Goal: Task Accomplishment & Management: Complete application form

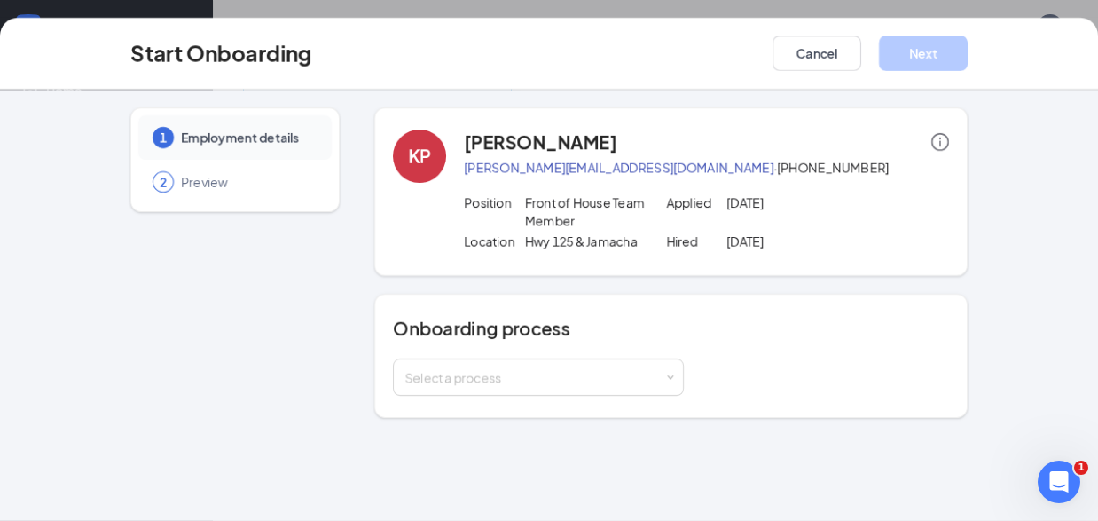
scroll to position [129, 0]
click at [667, 383] on div "Select a process" at bounding box center [539, 376] width 268 height 35
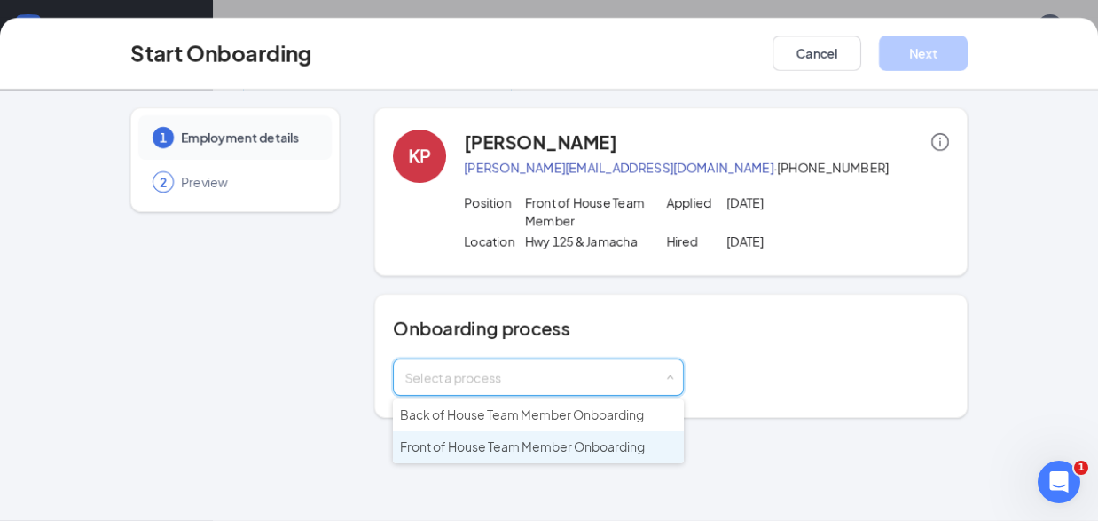
click at [598, 451] on span "Front of House Team Member Onboarding" at bounding box center [522, 446] width 245 height 16
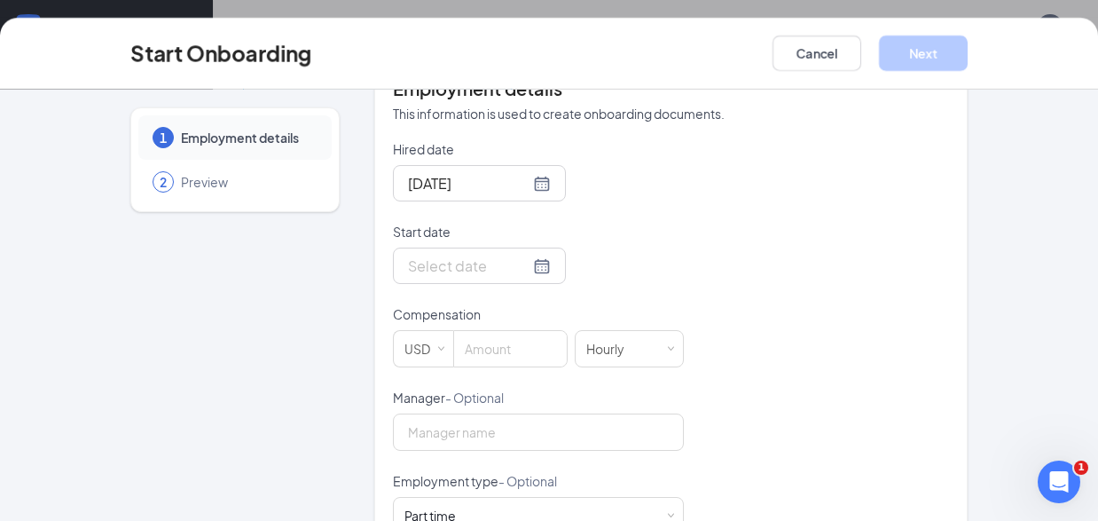
scroll to position [401, 0]
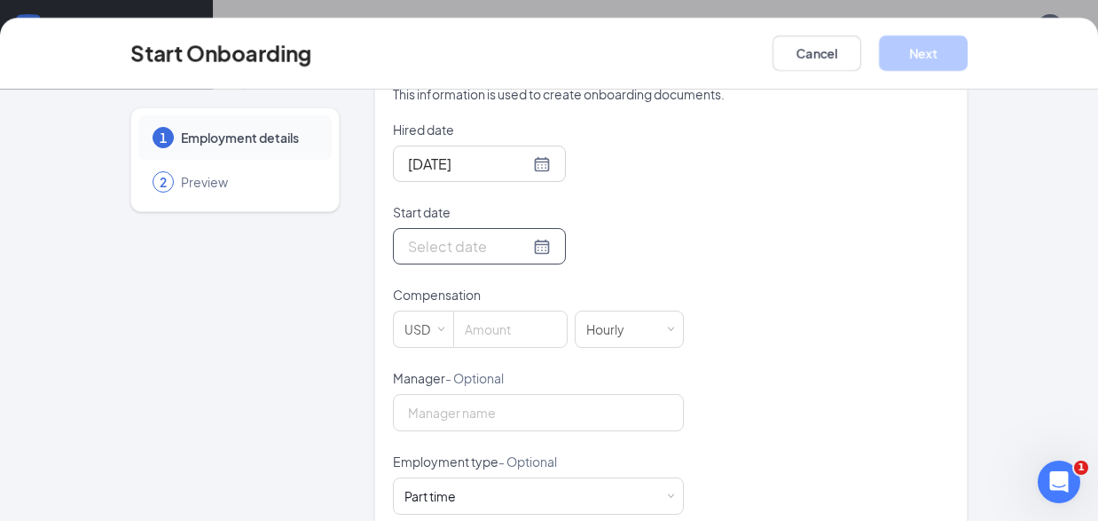
click at [520, 247] on div at bounding box center [479, 246] width 143 height 22
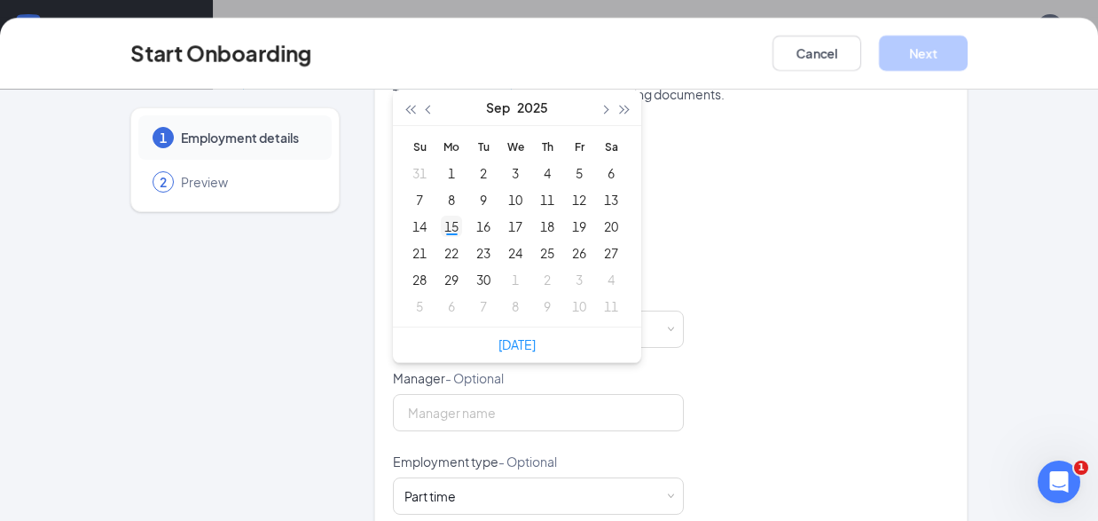
type input "[DATE]"
click at [459, 230] on div "15" at bounding box center [451, 226] width 21 height 21
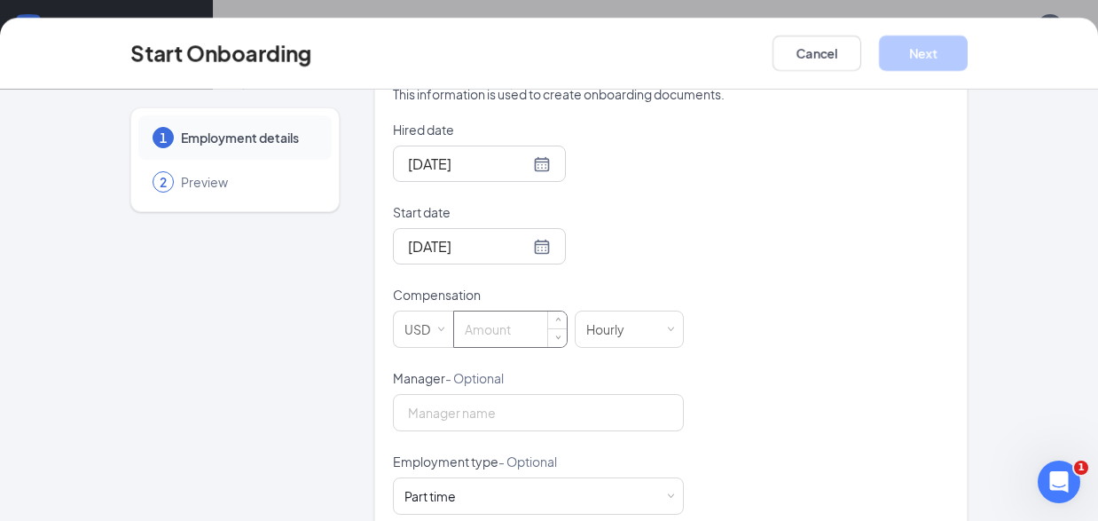
click at [528, 331] on input at bounding box center [510, 328] width 113 height 35
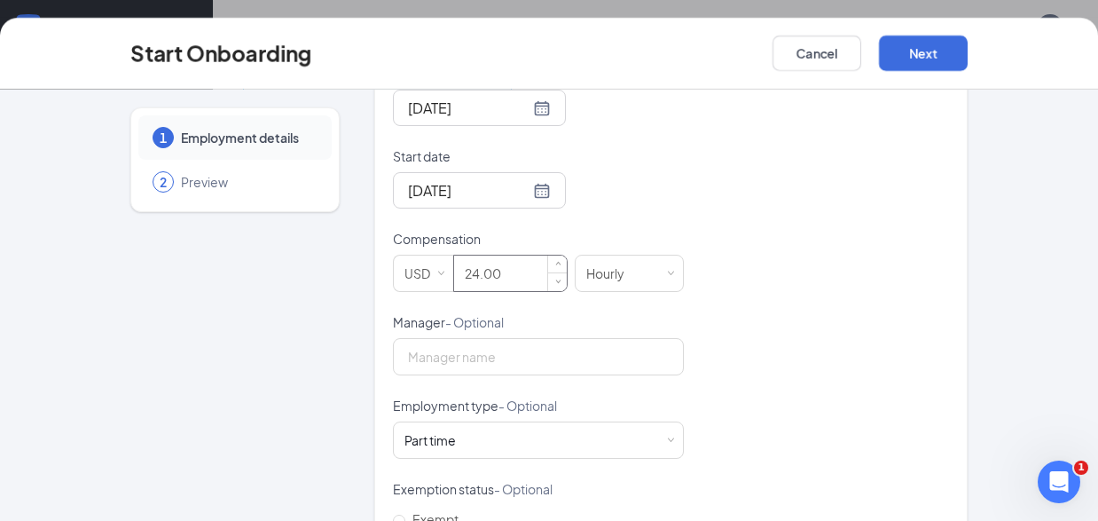
scroll to position [477, 0]
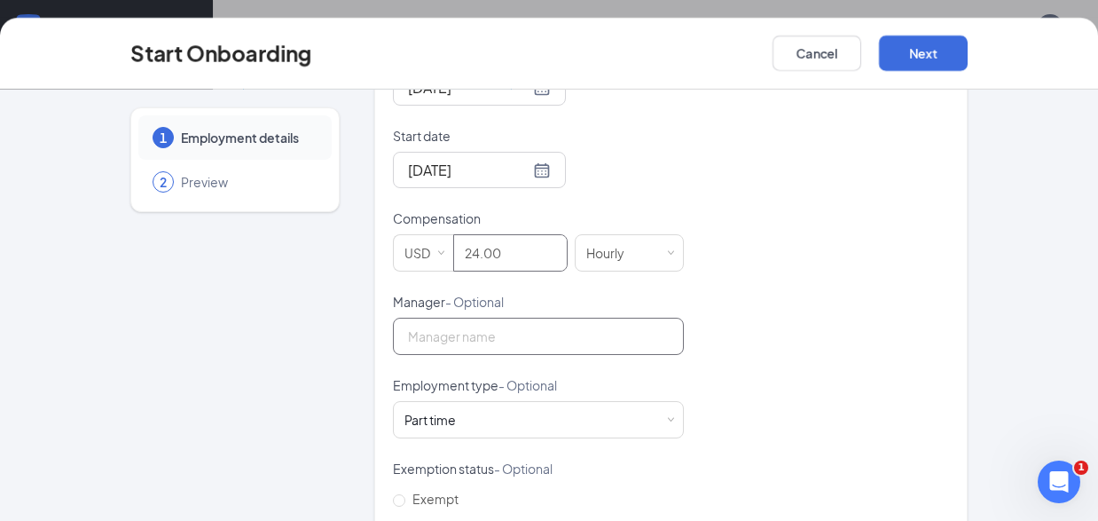
type input "24"
click at [451, 338] on input "Manager - Optional" at bounding box center [538, 336] width 291 height 37
type input "[PERSON_NAME]"
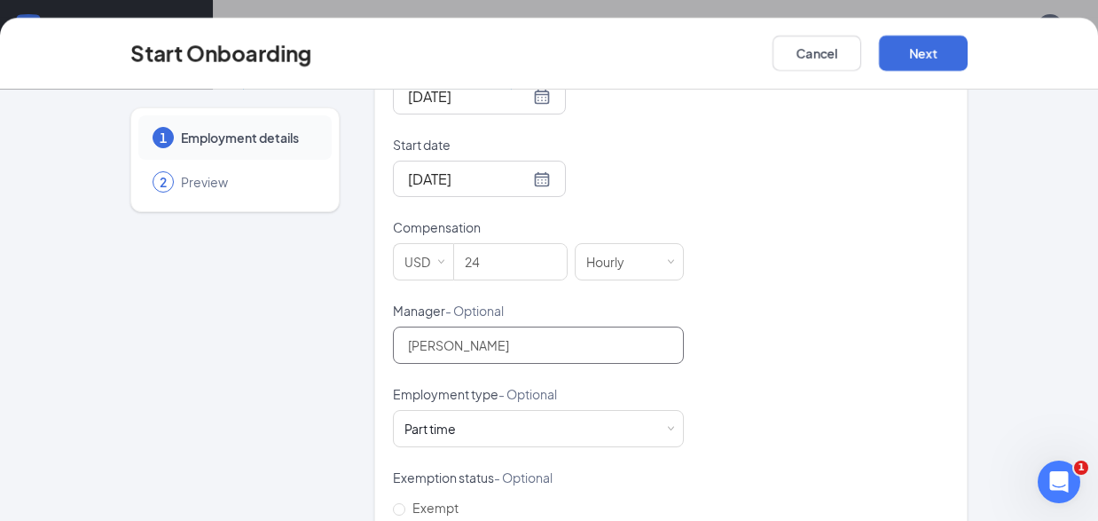
scroll to position [0, 0]
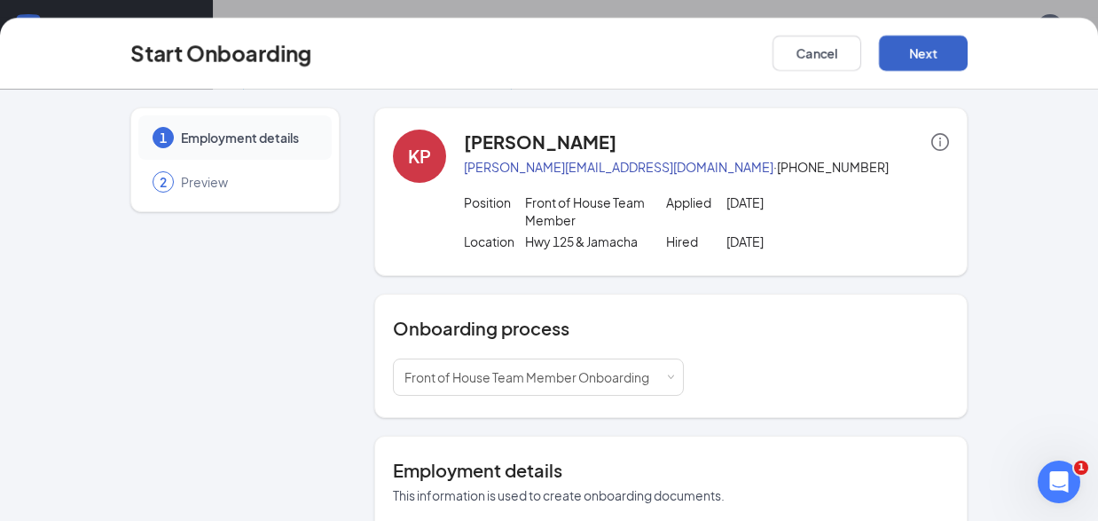
click at [924, 55] on button "Next" at bounding box center [923, 52] width 89 height 35
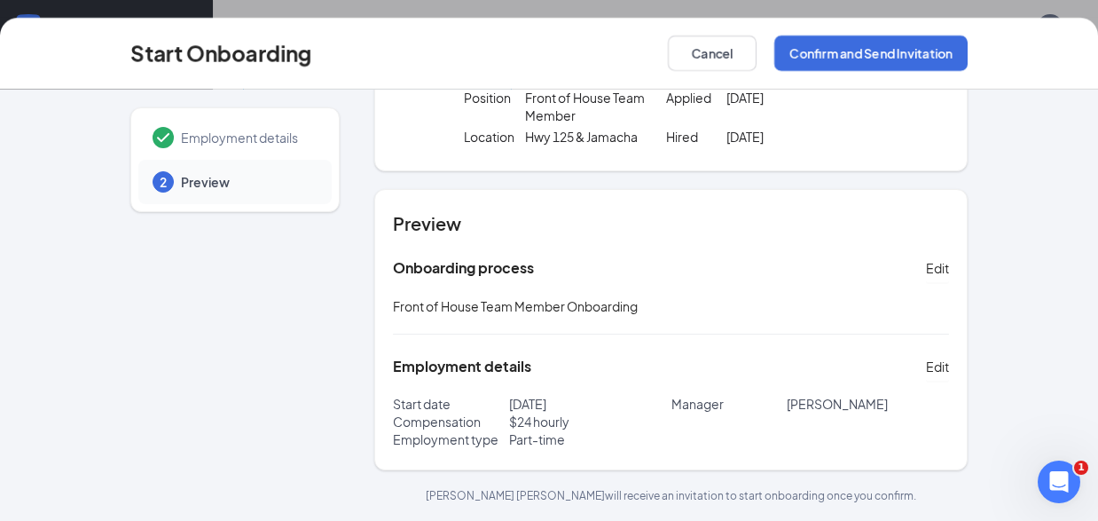
scroll to position [67, 0]
click at [849, 54] on button "Confirm and Send Invitation" at bounding box center [871, 52] width 193 height 35
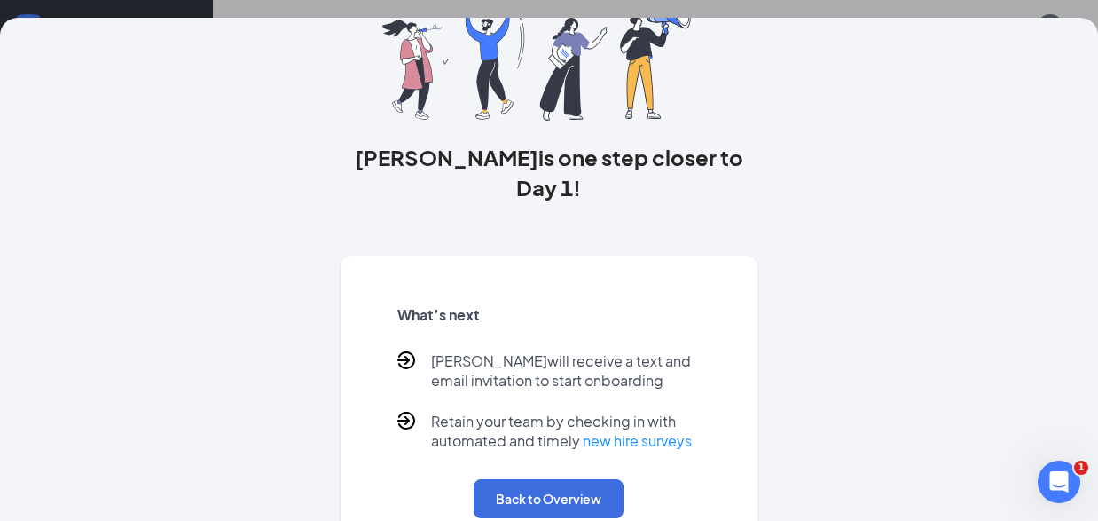
scroll to position [144, 0]
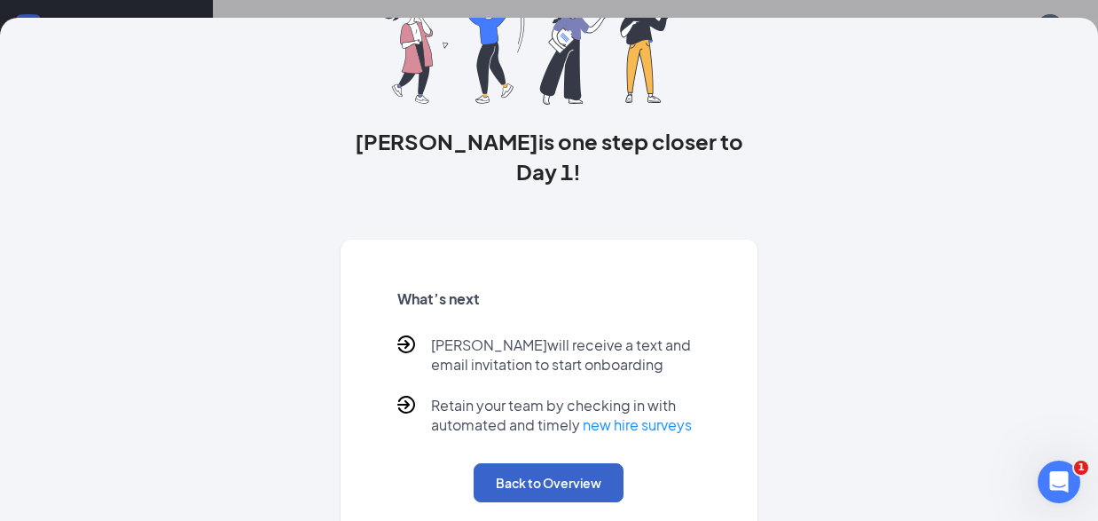
click at [553, 463] on button "Back to Overview" at bounding box center [549, 482] width 150 height 39
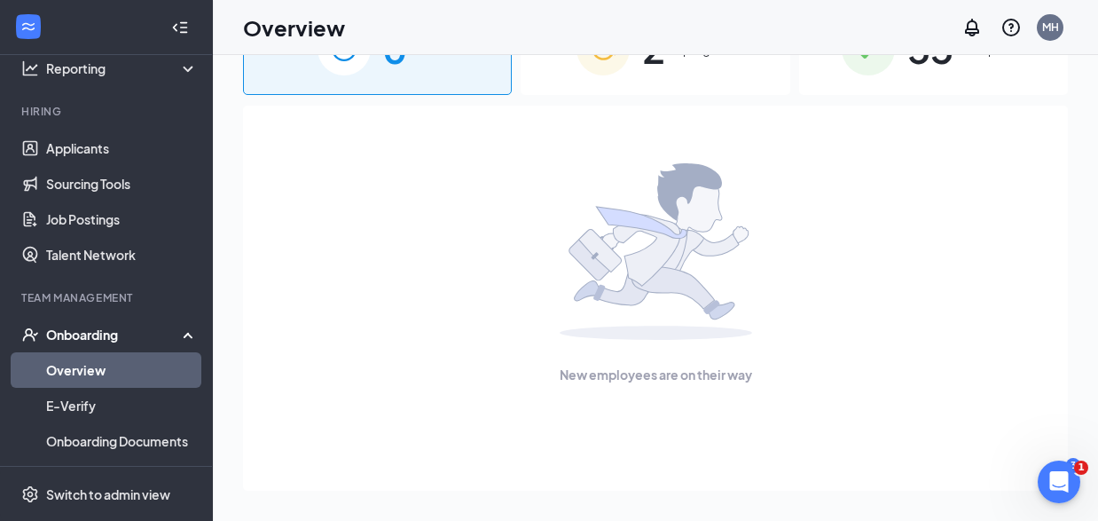
scroll to position [0, 0]
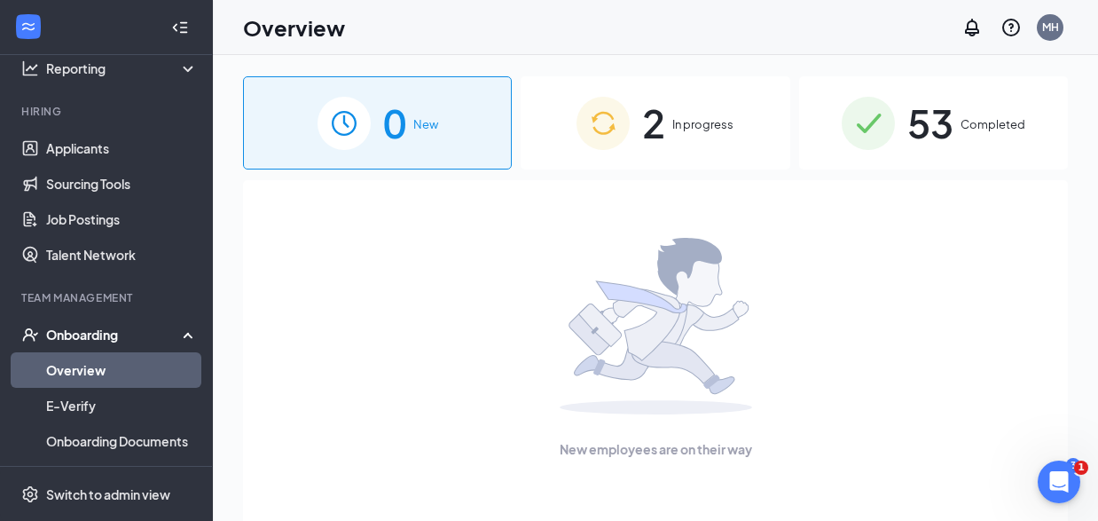
click at [678, 125] on span "In progress" at bounding box center [703, 124] width 61 height 18
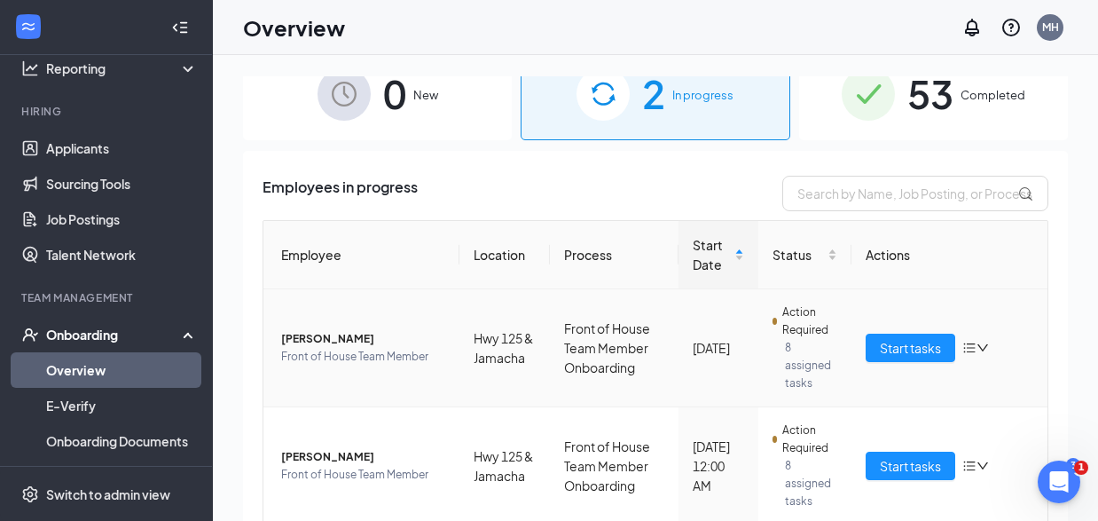
scroll to position [95, 0]
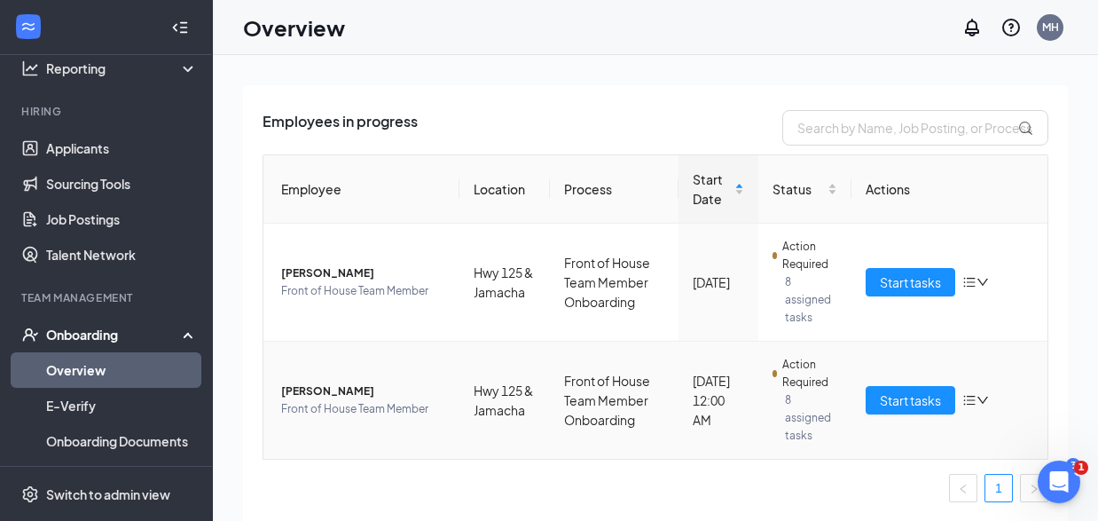
click at [315, 393] on span "[PERSON_NAME]" at bounding box center [363, 391] width 164 height 18
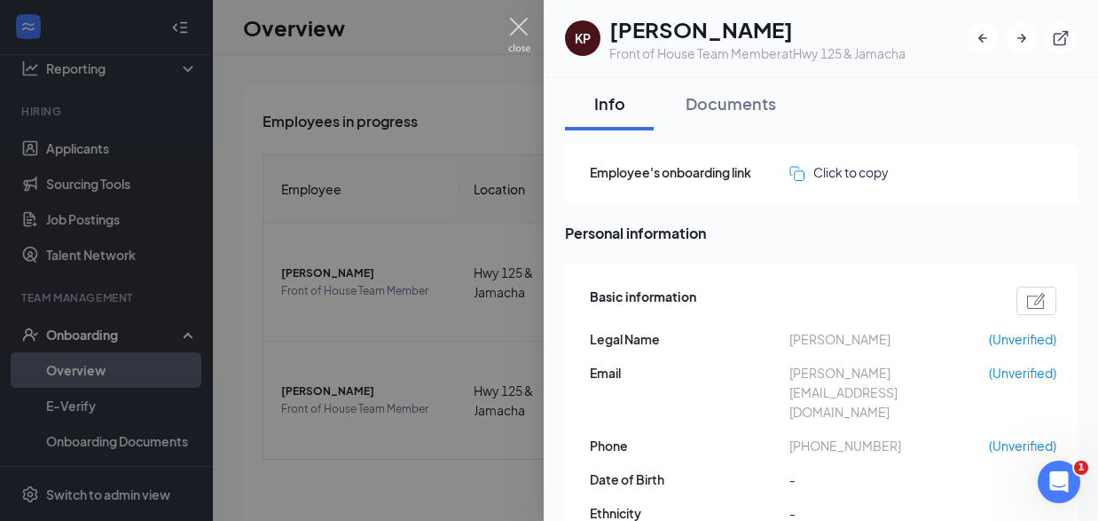
click at [524, 22] on img at bounding box center [519, 35] width 22 height 35
